Goal: Information Seeking & Learning: Learn about a topic

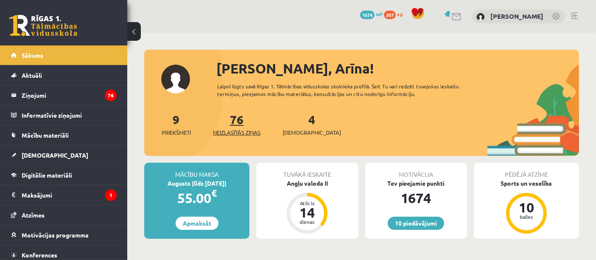
click at [247, 132] on span "Neizlasītās ziņas" at bounding box center [237, 132] width 48 height 8
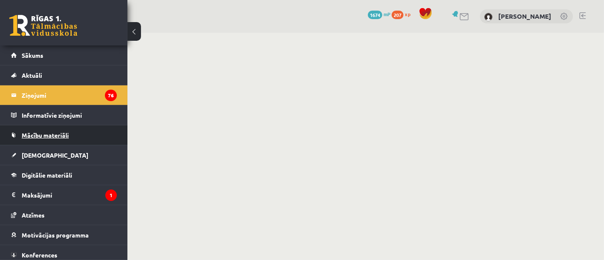
click at [80, 137] on link "Mācību materiāli" at bounding box center [64, 135] width 106 height 20
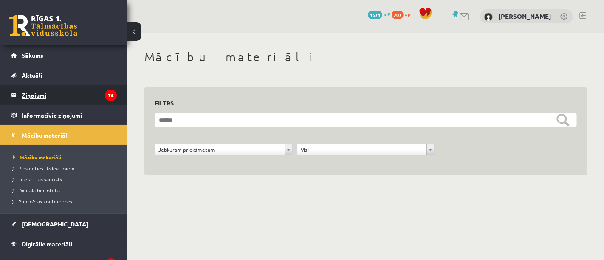
click at [94, 100] on legend "Ziņojumi 76" at bounding box center [69, 95] width 95 height 20
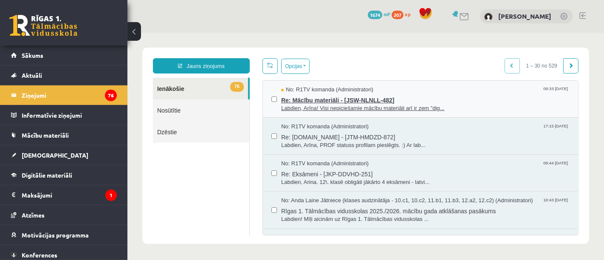
click at [442, 104] on span "Labdien, Arīna! Visi nepiciešamie mācību materiāli arī ir zem "dig..." at bounding box center [425, 108] width 288 height 8
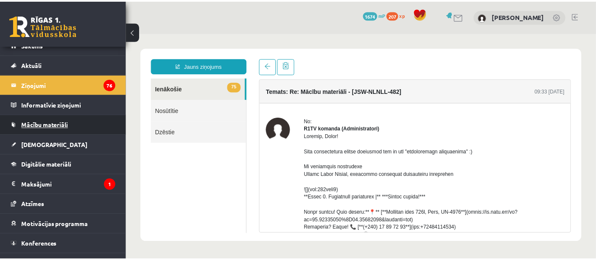
scroll to position [13, 0]
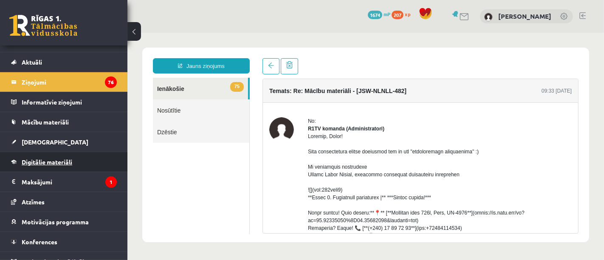
click at [70, 160] on span "Digitālie materiāli" at bounding box center [47, 162] width 51 height 8
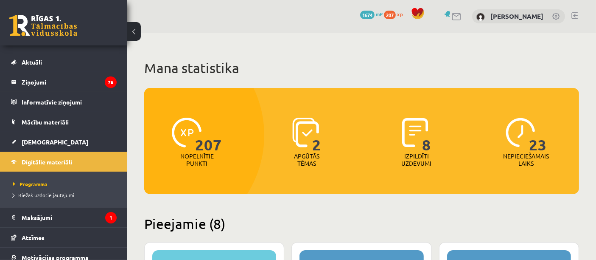
drag, startPoint x: 70, startPoint y: 160, endPoint x: 343, endPoint y: 78, distance: 285.1
click at [326, 163] on div "2 Apgūtās tēmas" at bounding box center [307, 142] width 106 height 59
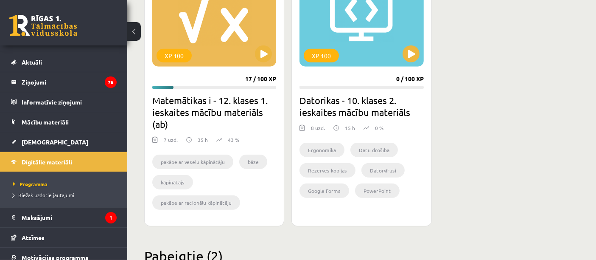
scroll to position [830, 0]
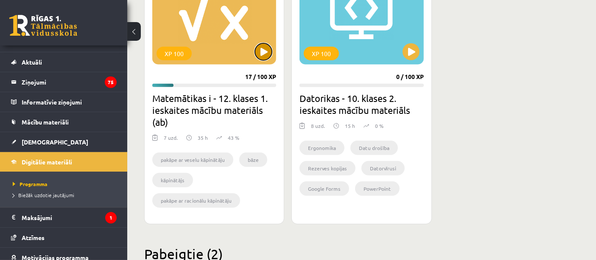
click at [260, 54] on button at bounding box center [263, 51] width 17 height 17
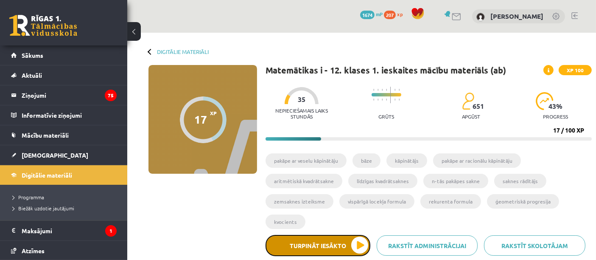
click at [333, 243] on button "Turpināt iesākto" at bounding box center [318, 245] width 105 height 21
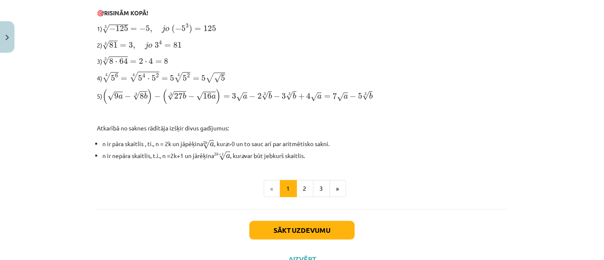
scroll to position [290, 0]
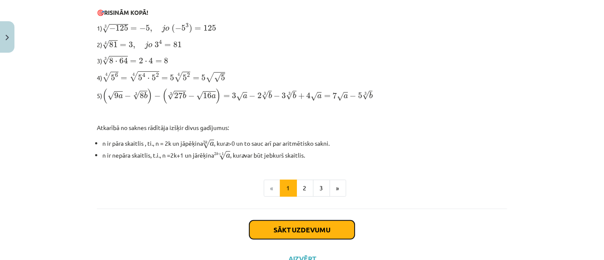
click at [324, 225] on button "Sākt uzdevumu" at bounding box center [301, 229] width 105 height 19
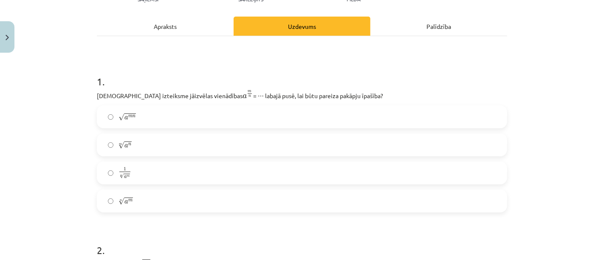
scroll to position [110, 0]
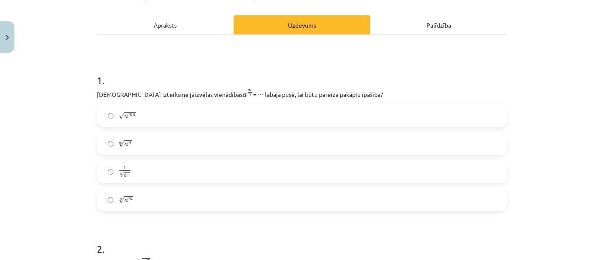
click at [173, 202] on label "n √ a m a m n" at bounding box center [302, 199] width 408 height 21
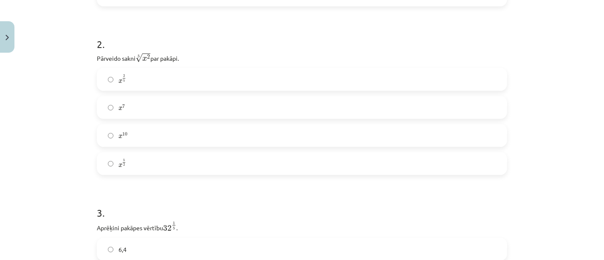
scroll to position [313, 0]
click at [140, 81] on label "x 2 5 x 2 5" at bounding box center [302, 80] width 408 height 21
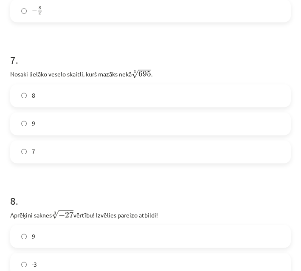
scroll to position [1015, 0]
click at [65, 119] on label "9" at bounding box center [150, 123] width 279 height 21
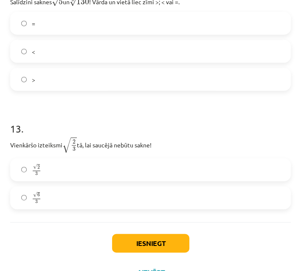
scroll to position [1906, 0]
click at [265, 188] on label "√ 6 3 6 3" at bounding box center [150, 198] width 279 height 21
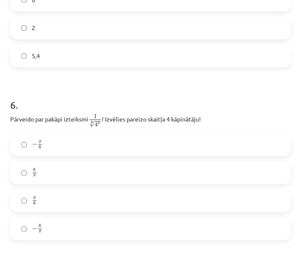
scroll to position [802, 0]
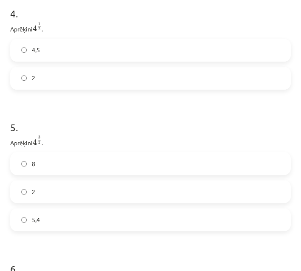
scroll to position [634, 0]
